Goal: Task Accomplishment & Management: Manage account settings

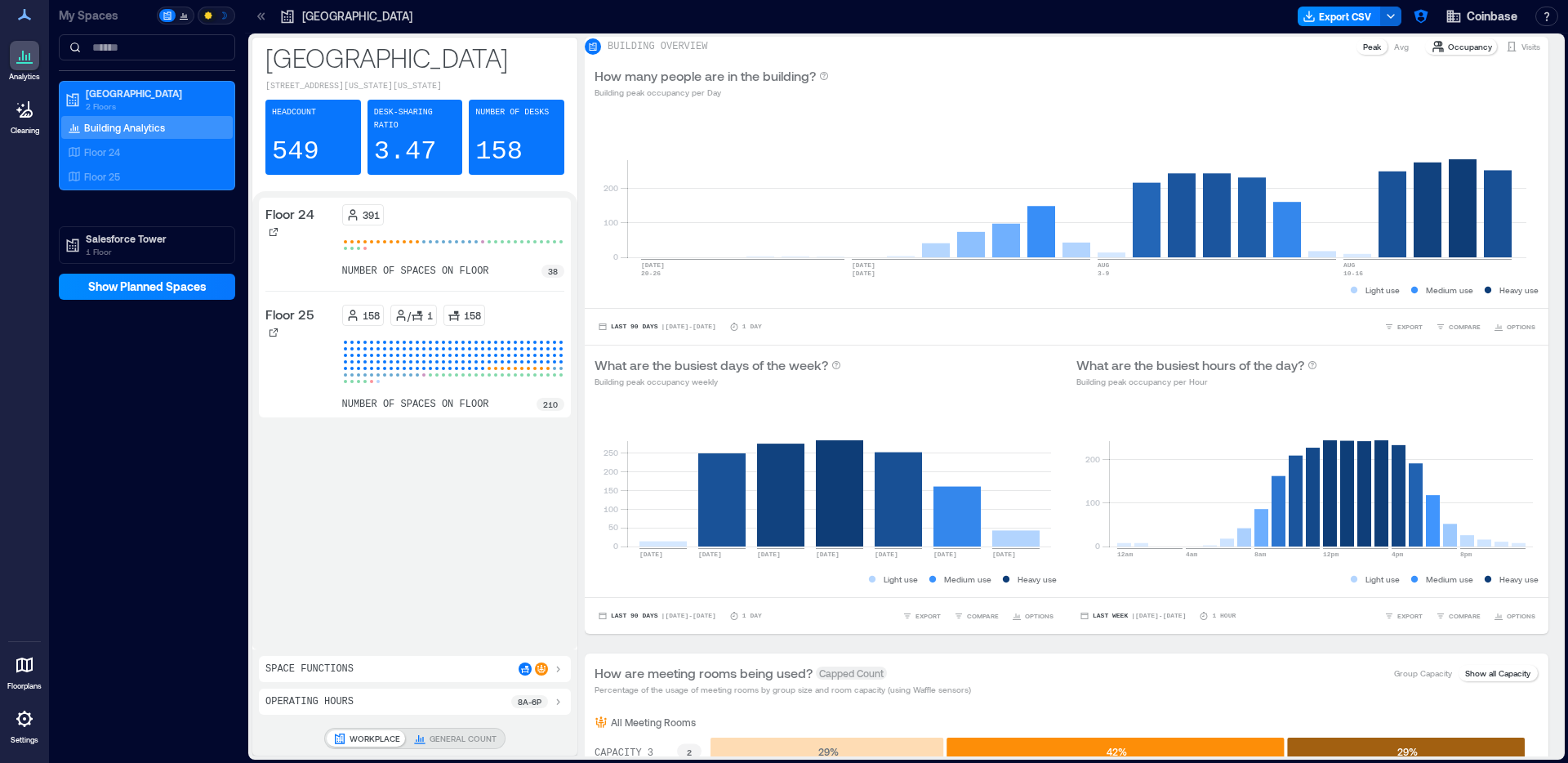
click at [17, 727] on icon at bounding box center [24, 718] width 19 height 19
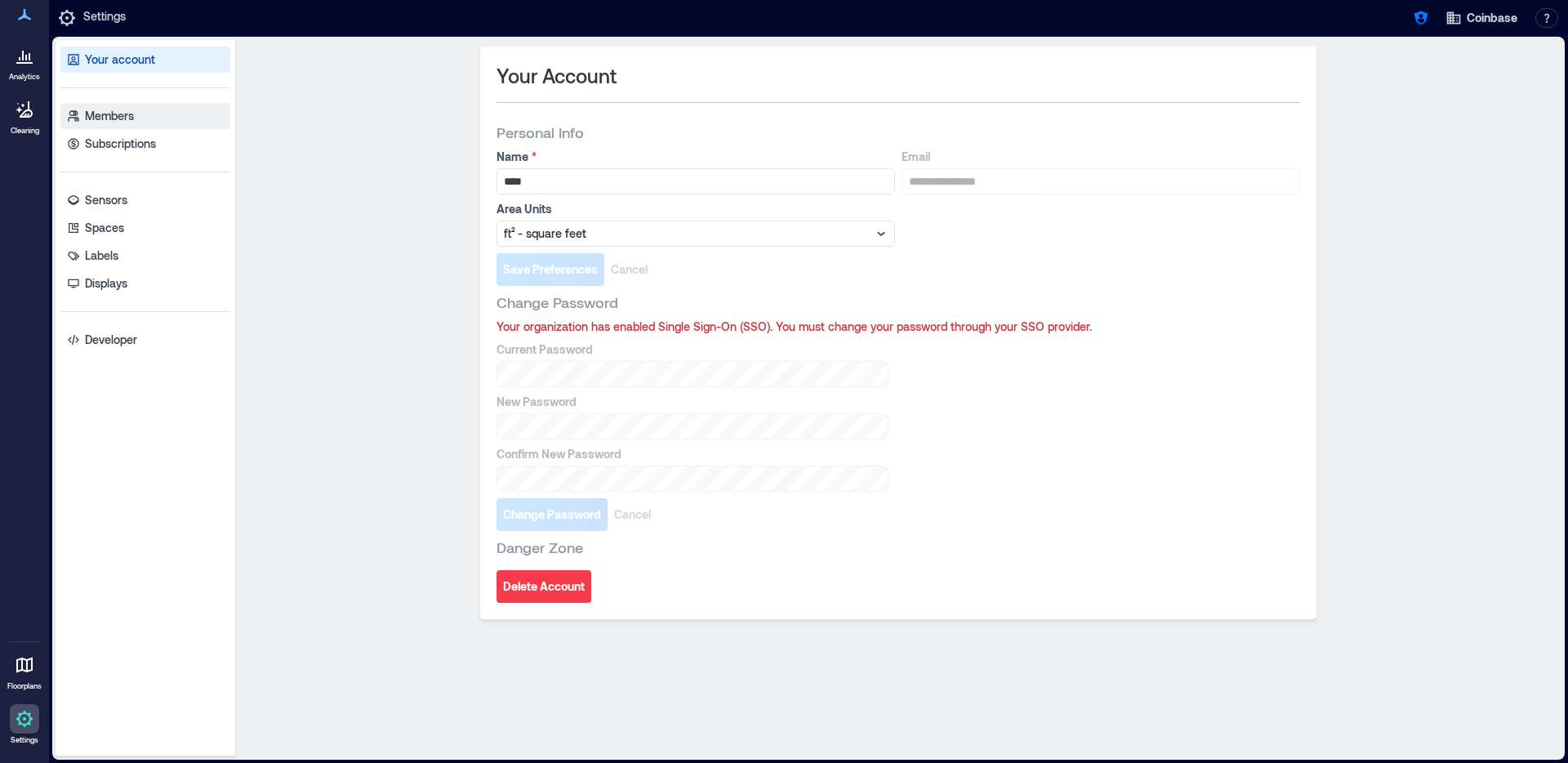
click at [111, 106] on link "Members" at bounding box center [145, 116] width 170 height 26
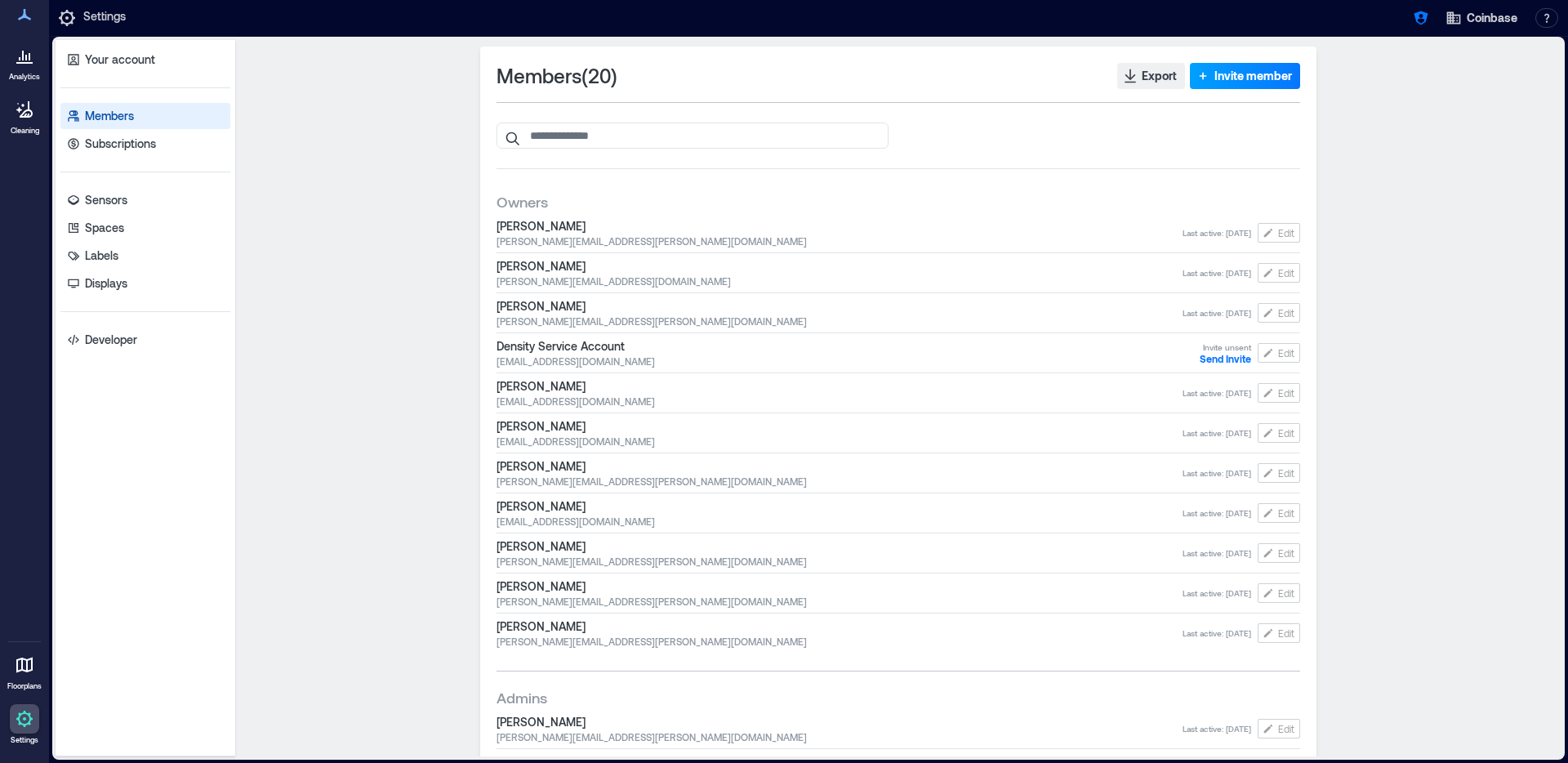
click at [1239, 79] on span "Invite member" at bounding box center [1254, 75] width 78 height 16
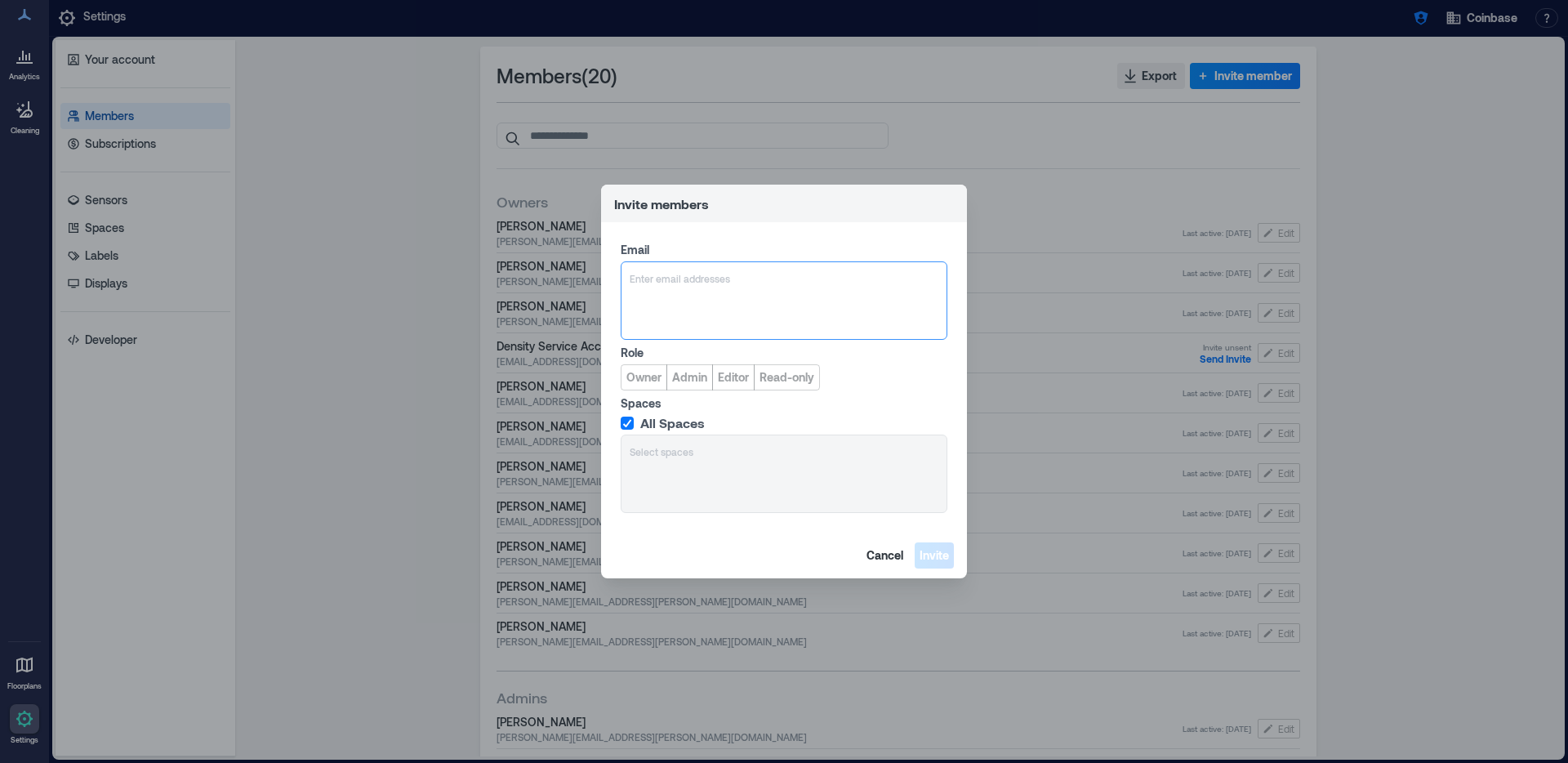
type input "**********"
click at [838, 354] on div "Add [EMAIL_ADDRESS][DOMAIN_NAME]" at bounding box center [784, 357] width 318 height 26
click at [689, 377] on span "Admin" at bounding box center [690, 377] width 35 height 16
click at [936, 553] on span "Invite" at bounding box center [934, 555] width 30 height 16
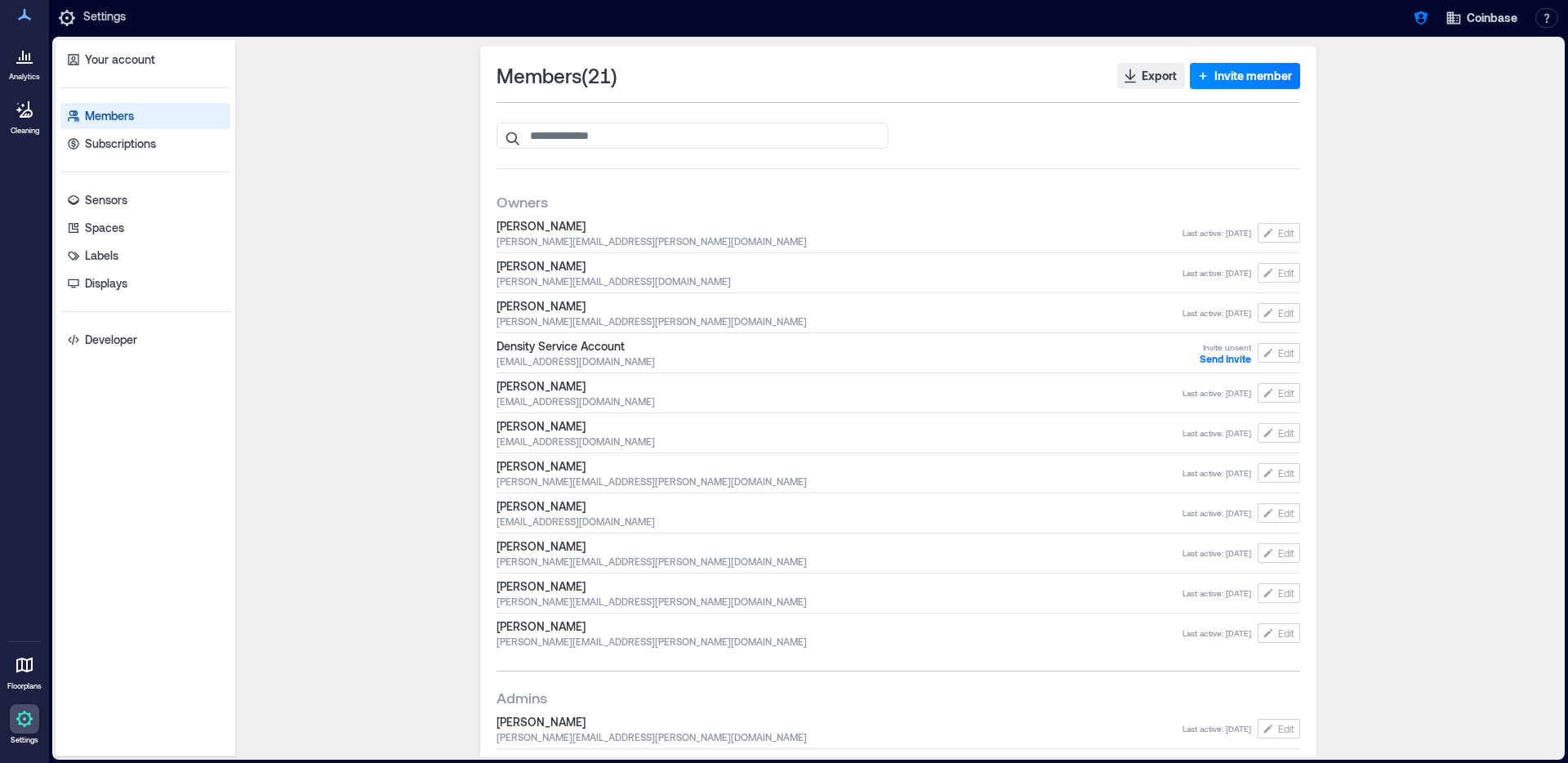
scroll to position [491, 0]
